Goal: Learn about a topic

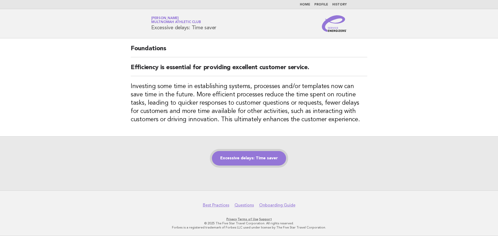
click at [251, 159] on link "Excessive delays: Time saver" at bounding box center [249, 158] width 74 height 15
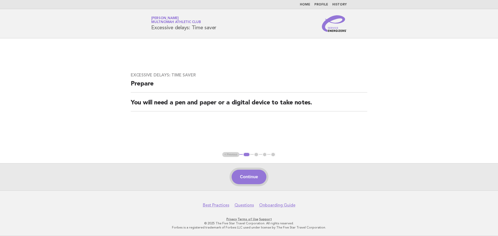
click at [251, 175] on button "Continue" at bounding box center [248, 177] width 34 height 15
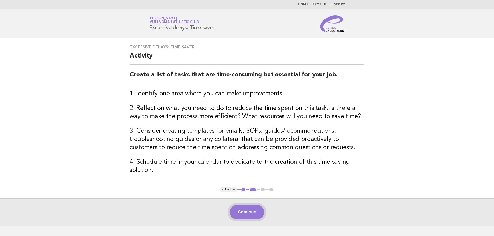
click at [250, 216] on button "Continue" at bounding box center [247, 212] width 34 height 15
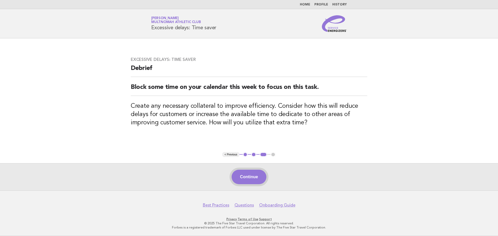
click at [245, 176] on button "Continue" at bounding box center [248, 177] width 34 height 15
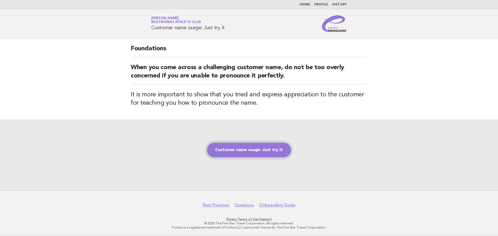
click at [239, 146] on link "Customer name usage: Just try it" at bounding box center [249, 150] width 84 height 15
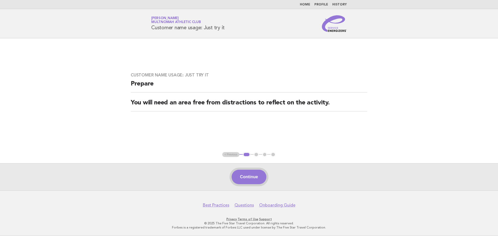
click at [254, 177] on button "Continue" at bounding box center [248, 177] width 34 height 15
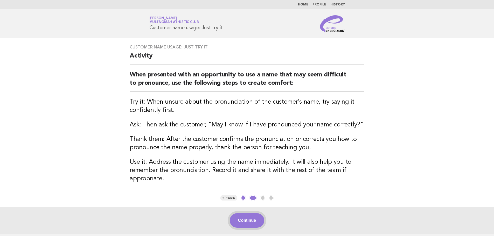
click at [243, 219] on button "Continue" at bounding box center [247, 220] width 34 height 15
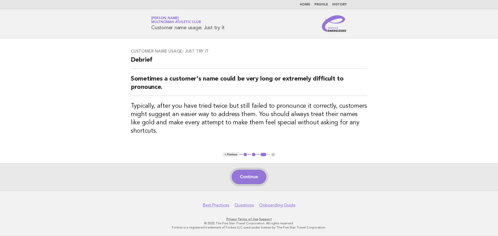
click at [251, 177] on button "Continue" at bounding box center [248, 177] width 34 height 15
